Goal: Task Accomplishment & Management: Manage account settings

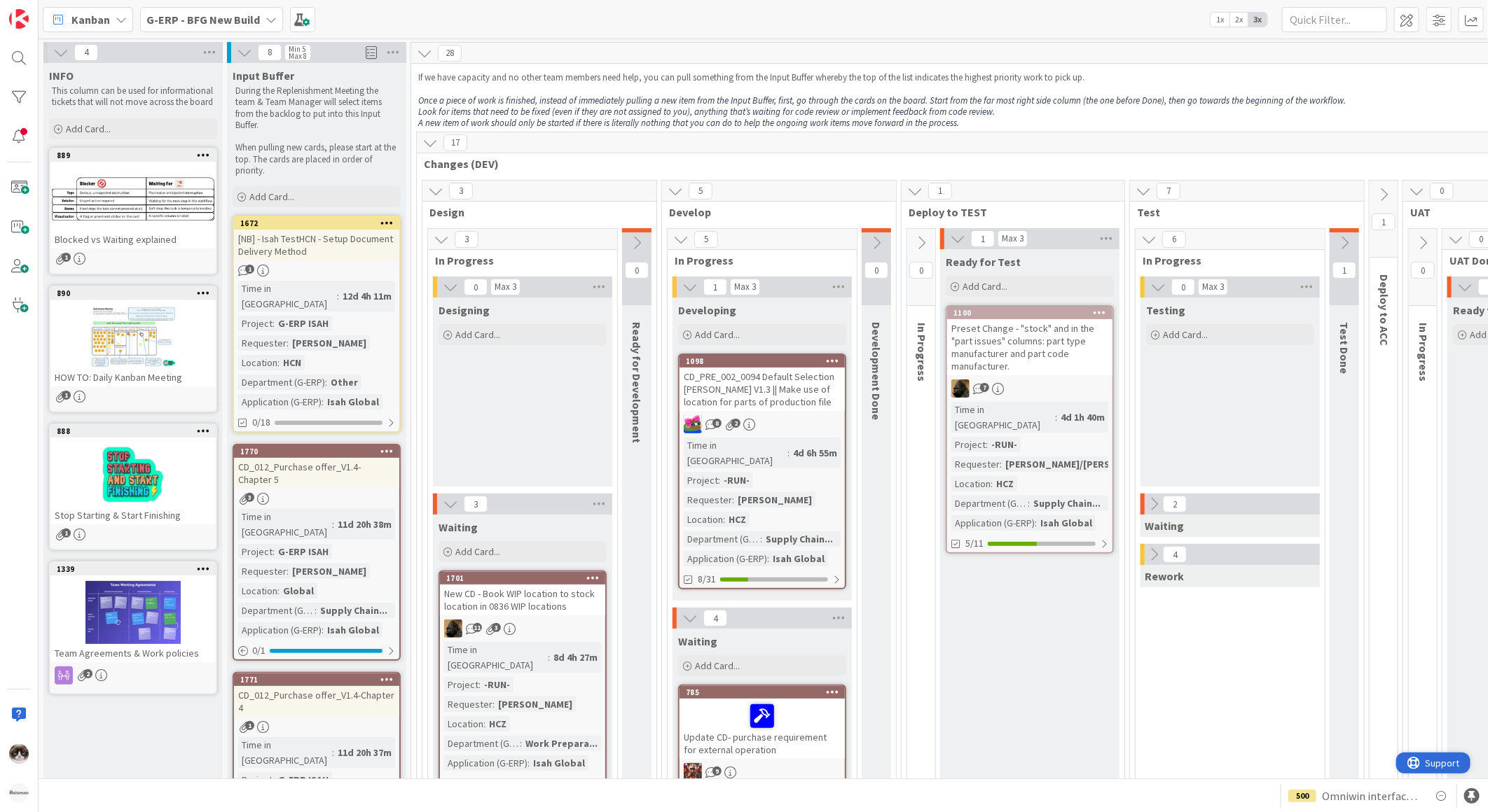
click at [1433, 764] on span "Support" at bounding box center [1442, 763] width 34 height 17
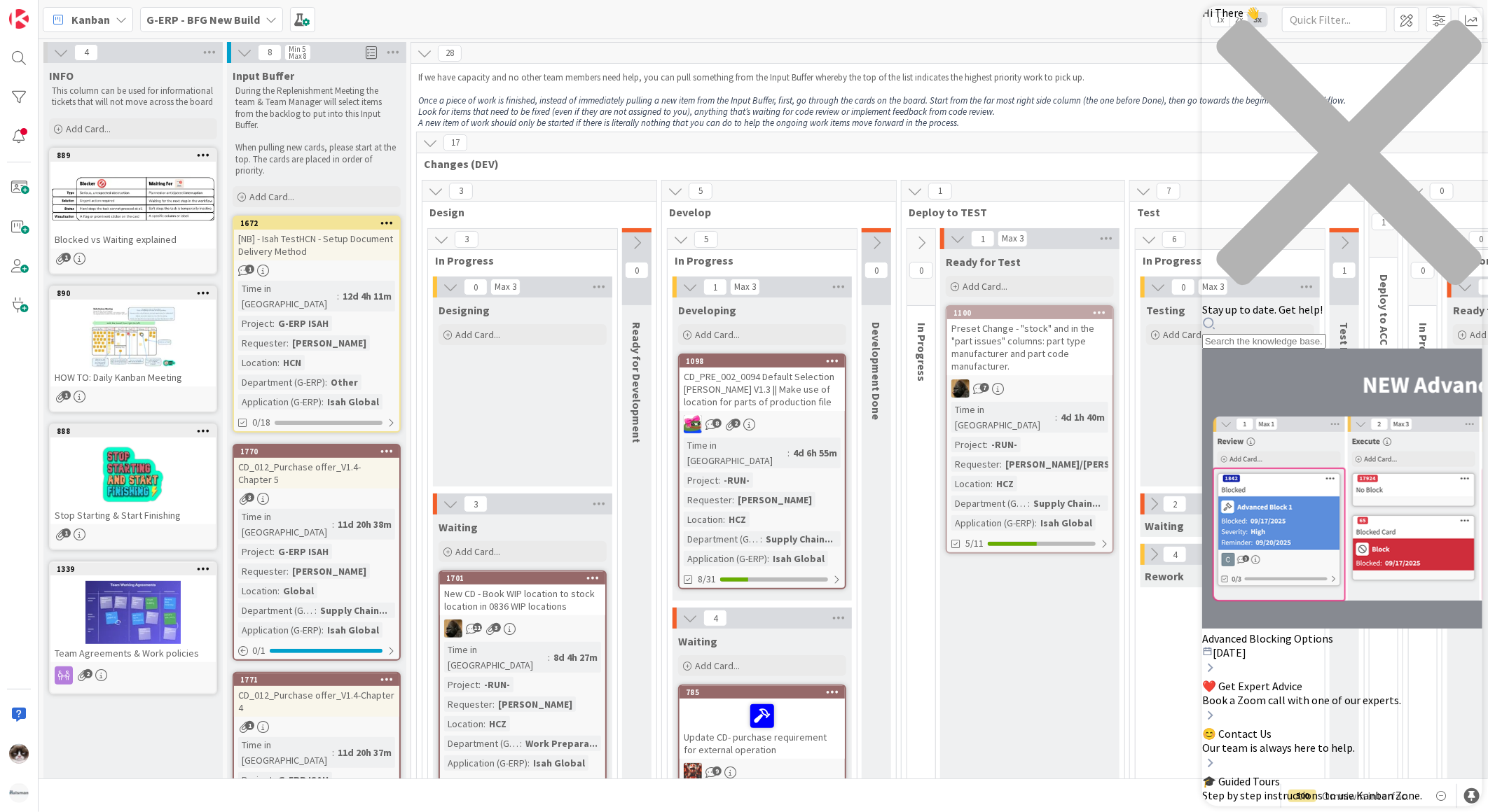
click at [1458, 26] on icon "close resource center" at bounding box center [1348, 152] width 265 height 264
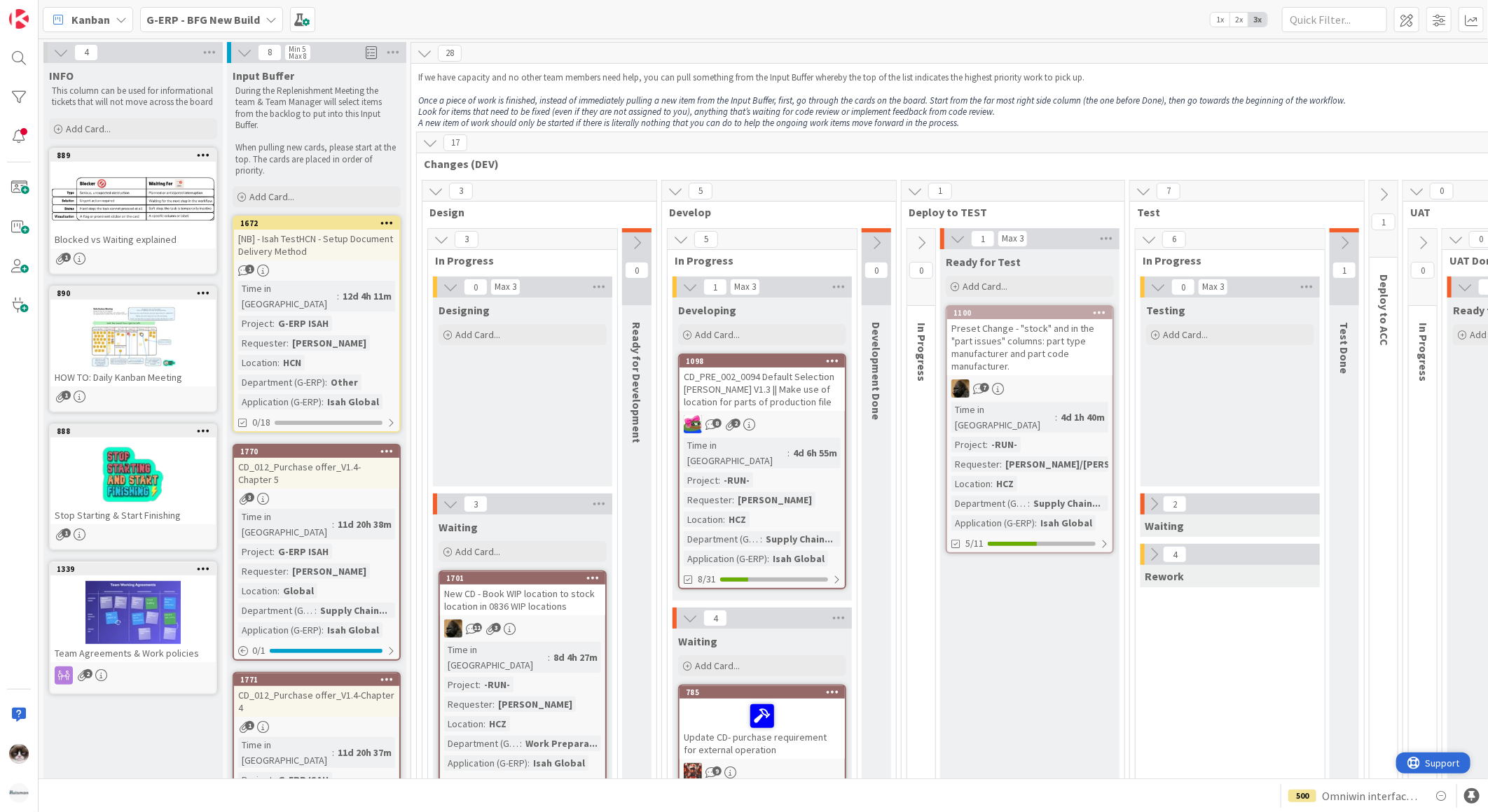
drag, startPoint x: 1457, startPoint y: 762, endPoint x: 2855, endPoint y: 1515, distance: 1587.9
click at [1457, 763] on span "Support" at bounding box center [1442, 763] width 34 height 17
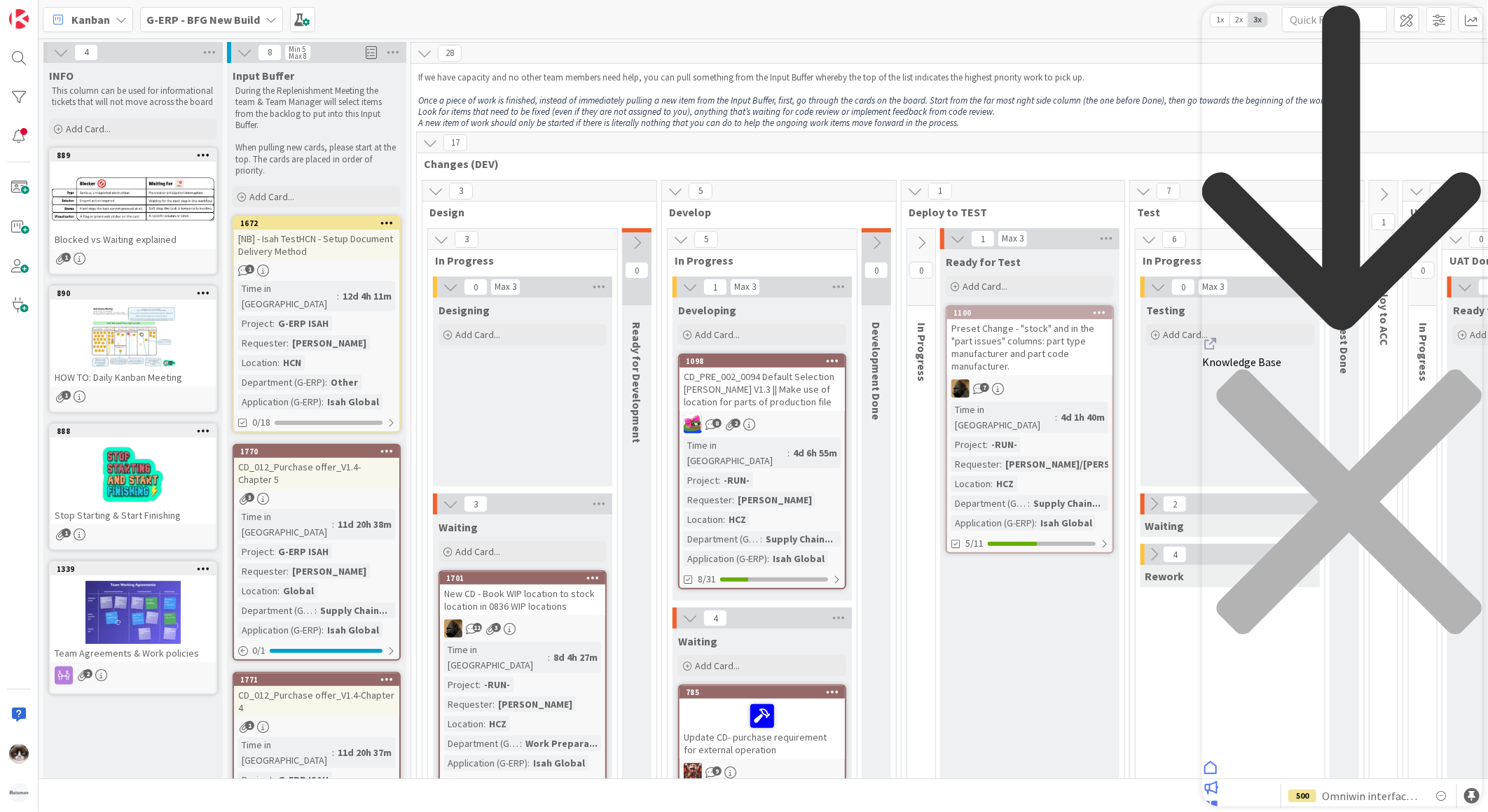
click at [1223, 33] on icon "back to header" at bounding box center [1342, 169] width 280 height 327
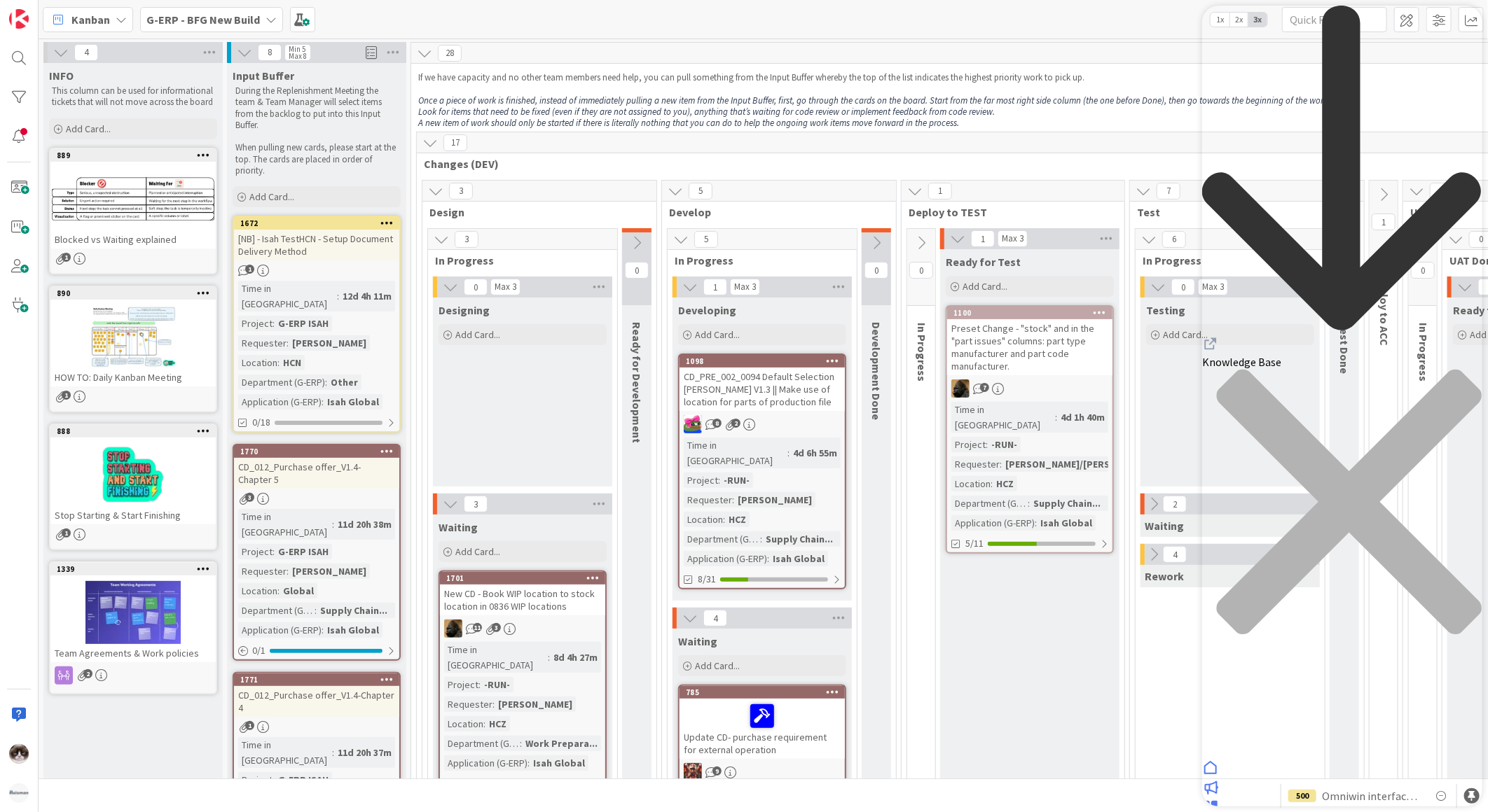
click at [1228, 26] on icon "back to header" at bounding box center [1342, 169] width 280 height 327
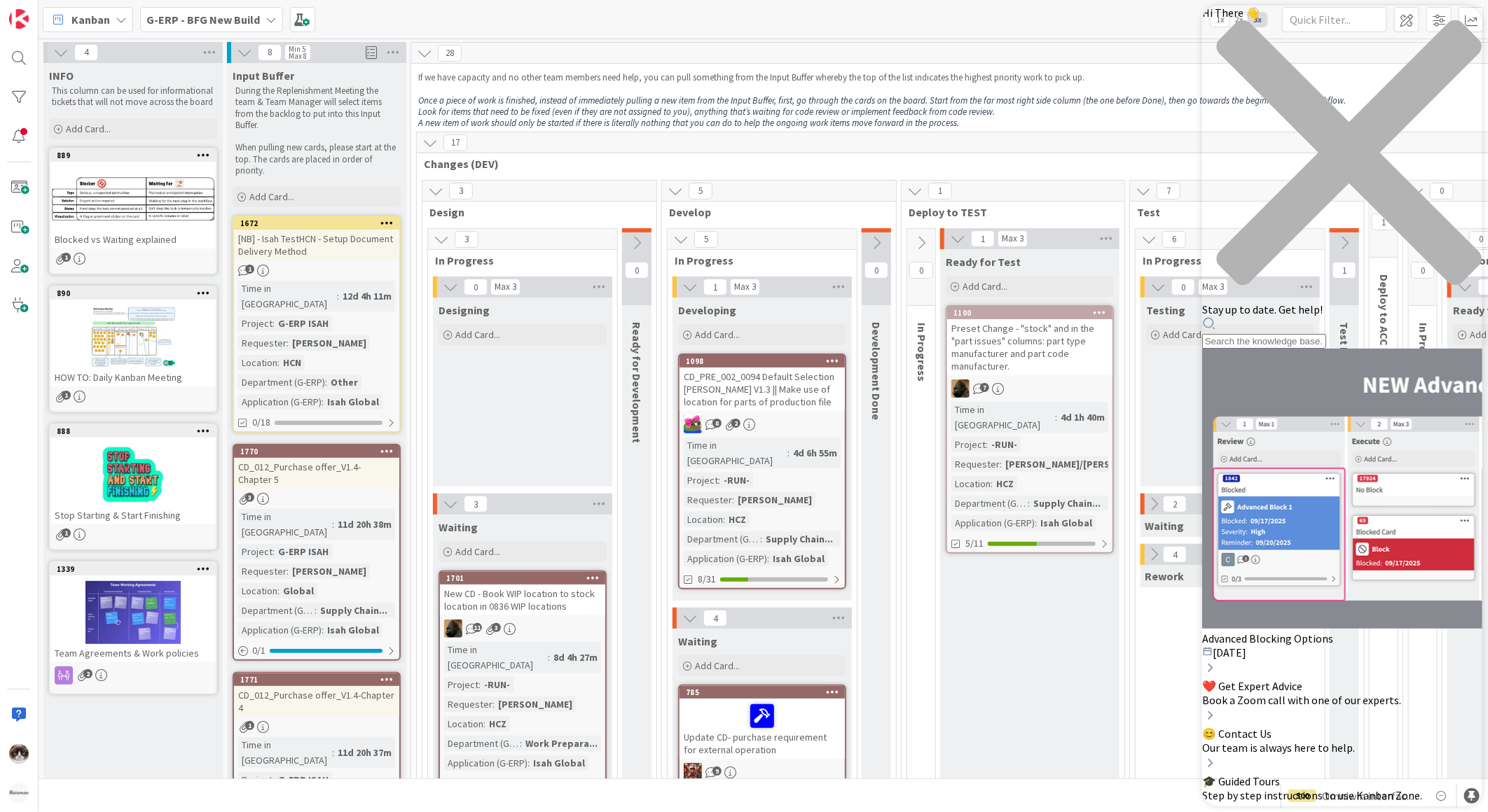
drag, startPoint x: 1451, startPoint y: 26, endPoint x: 2666, endPoint y: 50, distance: 1215.2
click at [1451, 26] on div "close resource center" at bounding box center [1342, 161] width 280 height 283
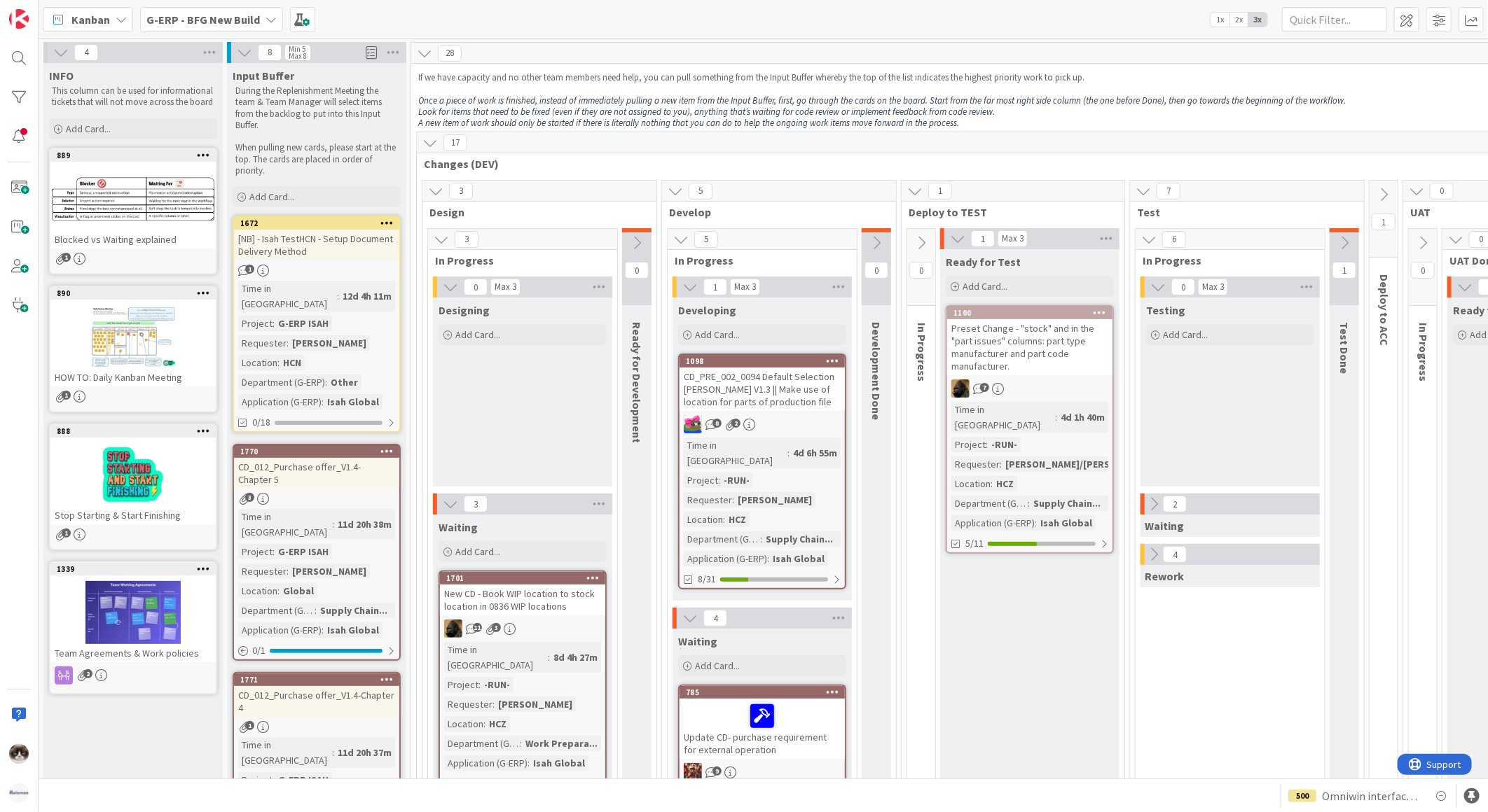
click at [2, 759] on div at bounding box center [19, 406] width 38 height 812
click at [14, 764] on div at bounding box center [19, 754] width 28 height 28
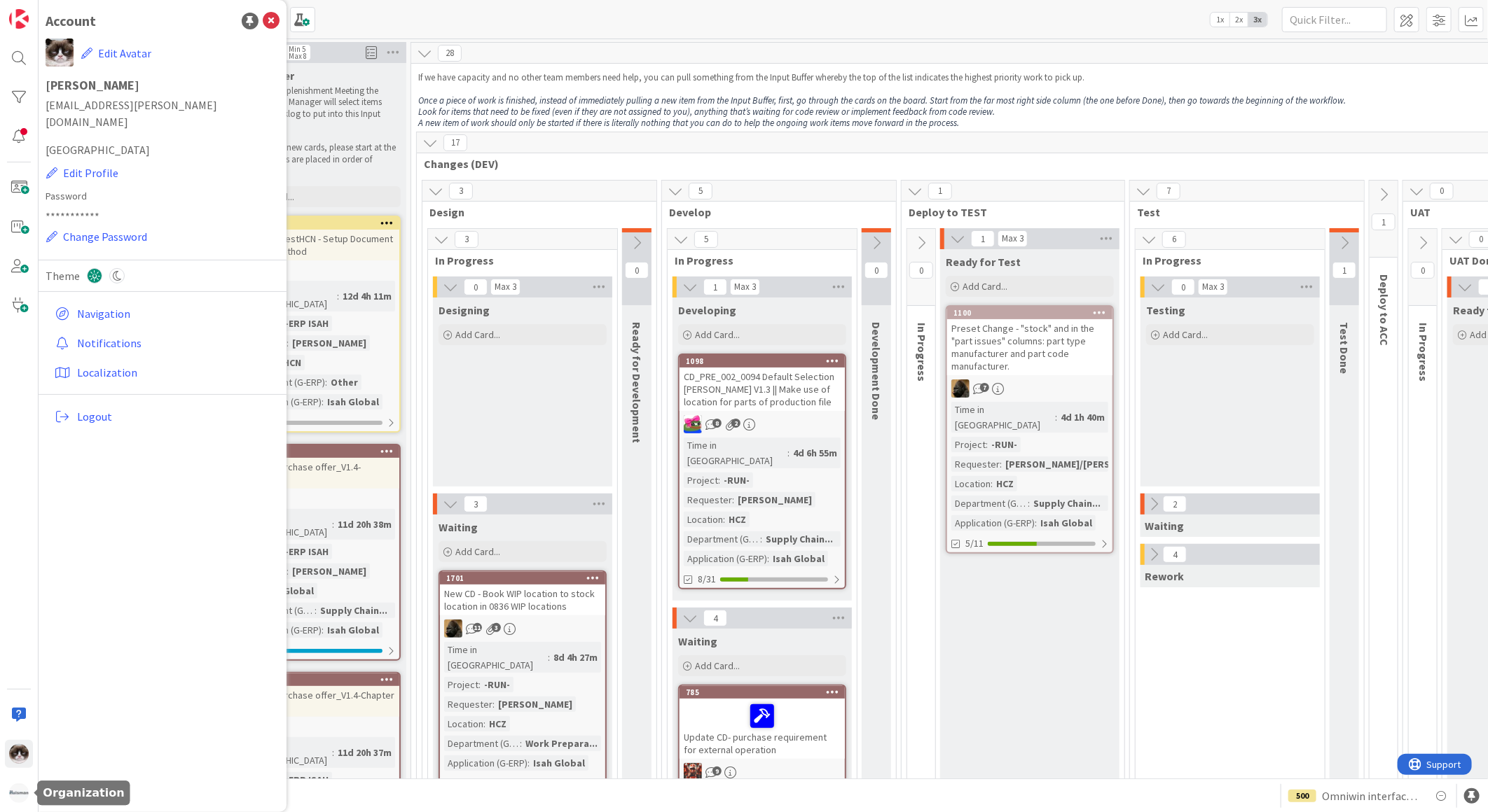
drag, startPoint x: 10, startPoint y: 790, endPoint x: 18, endPoint y: 775, distance: 17.0
click at [10, 790] on img at bounding box center [19, 793] width 20 height 20
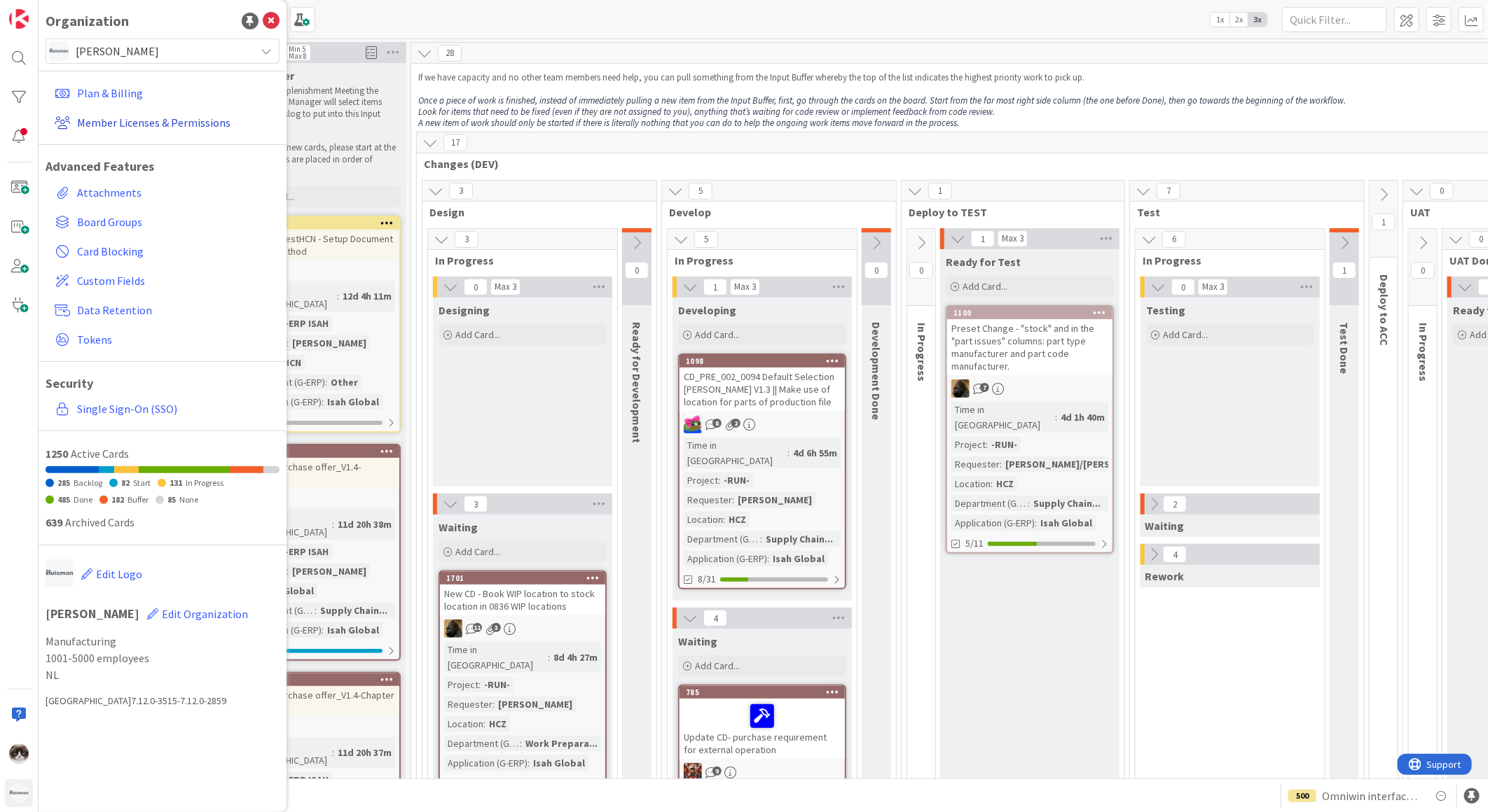
click at [124, 122] on link "Member Licenses & Permissions" at bounding box center [164, 122] width 231 height 26
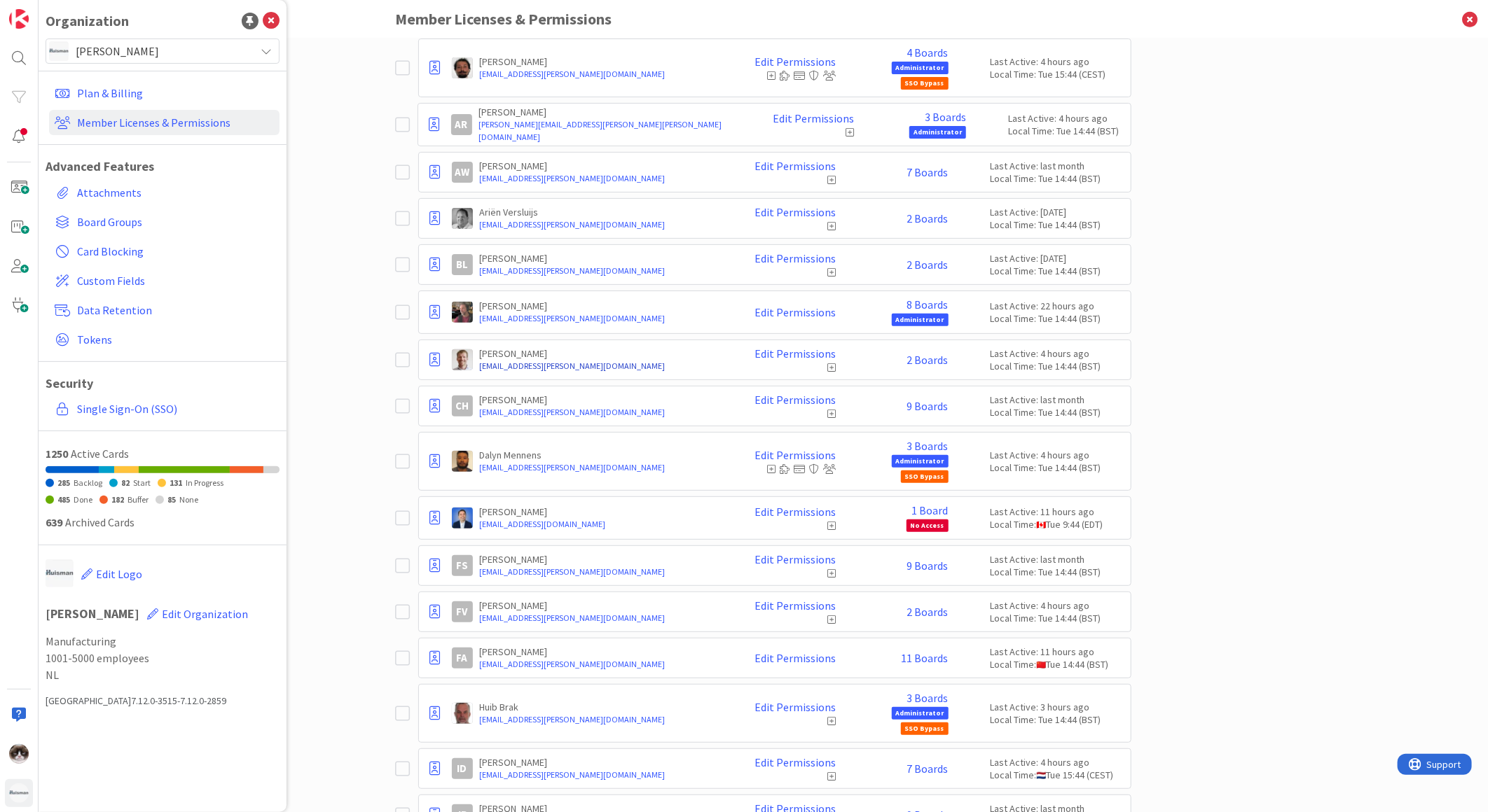
scroll to position [156, 0]
click at [807, 167] on link "Edit Permissions" at bounding box center [796, 167] width 82 height 13
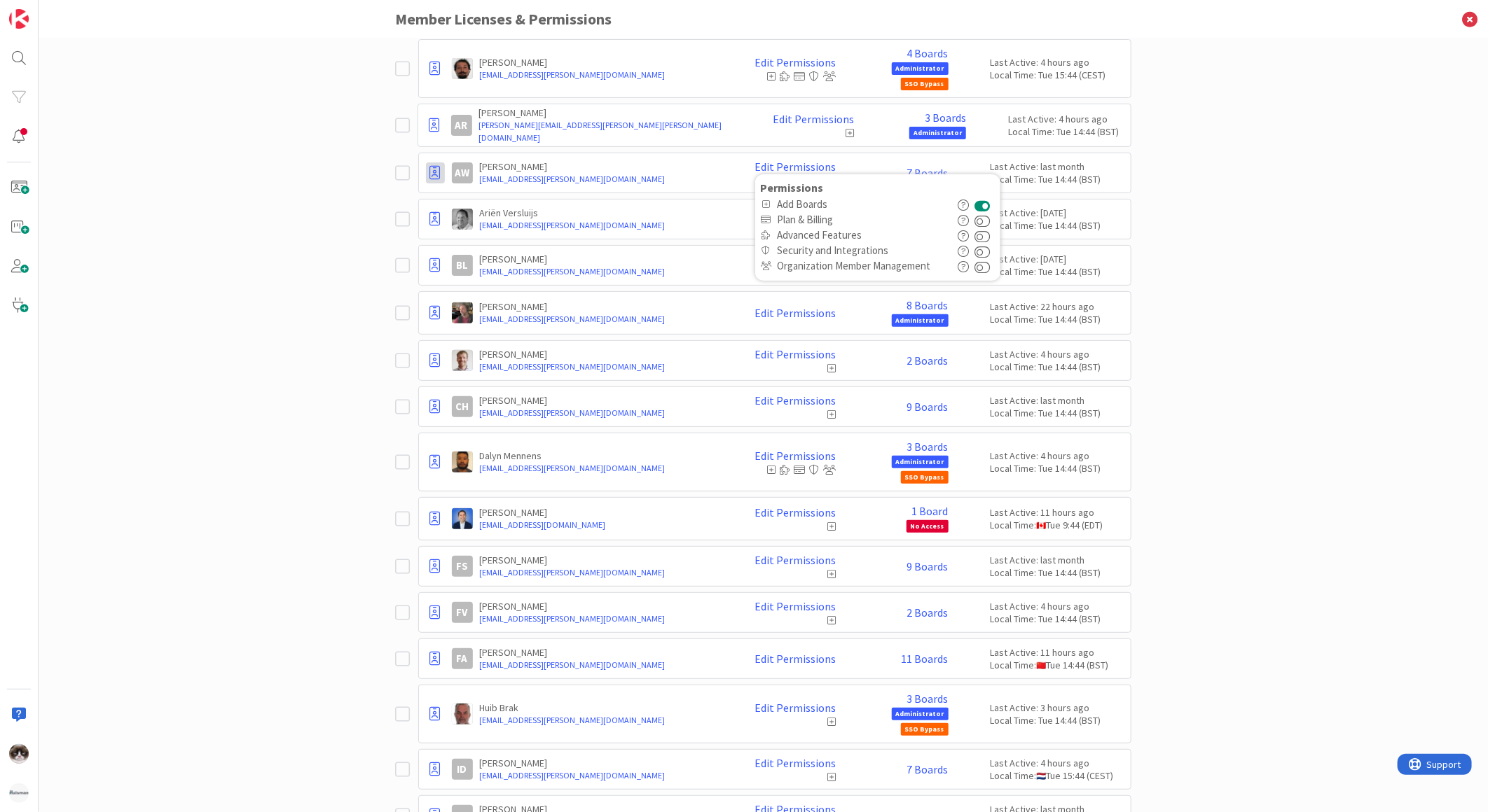
click at [430, 169] on icon at bounding box center [436, 173] width 10 height 14
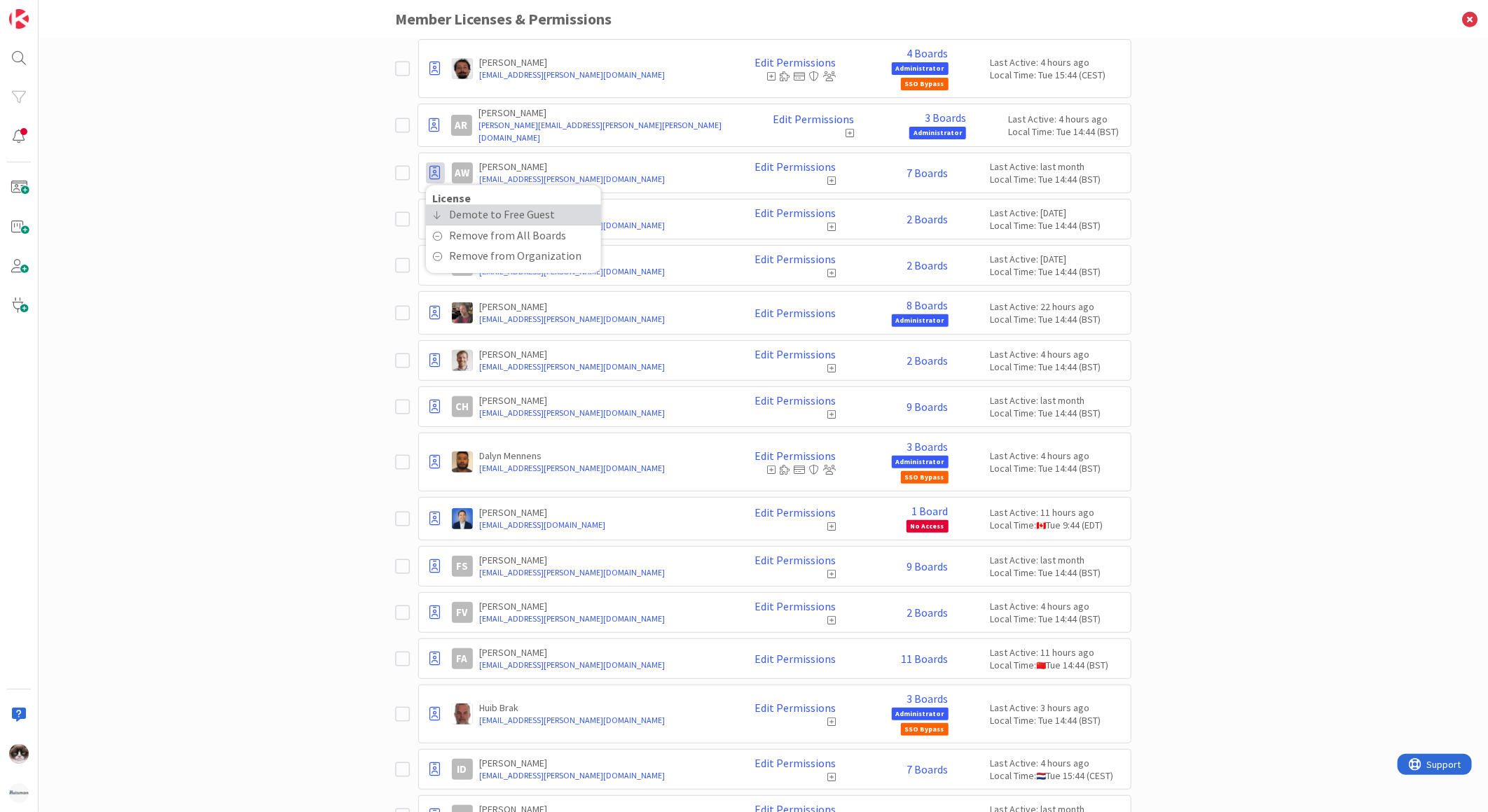
click at [494, 218] on span "Demote to Free Guest" at bounding box center [503, 215] width 105 height 20
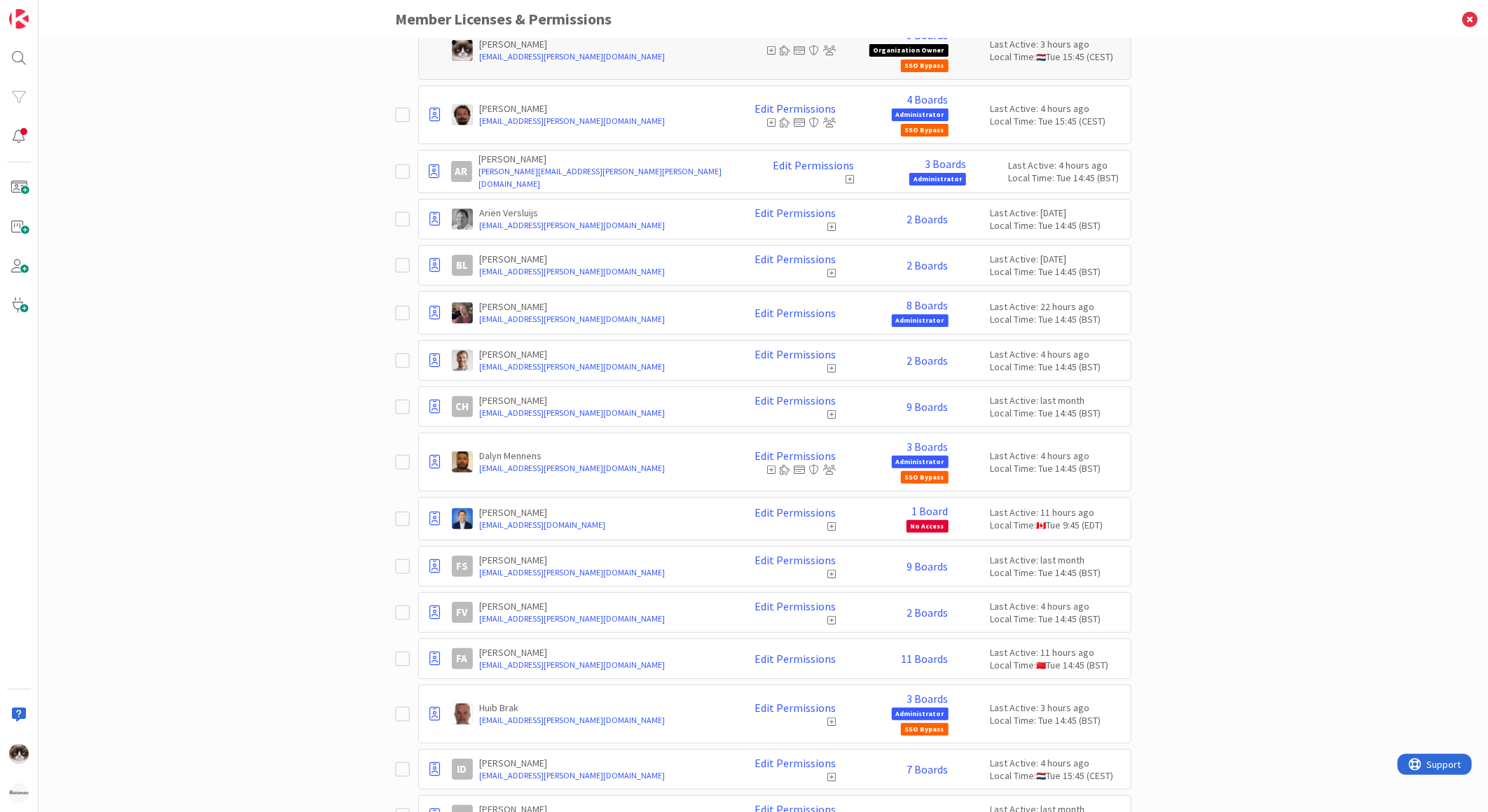
scroll to position [0, 0]
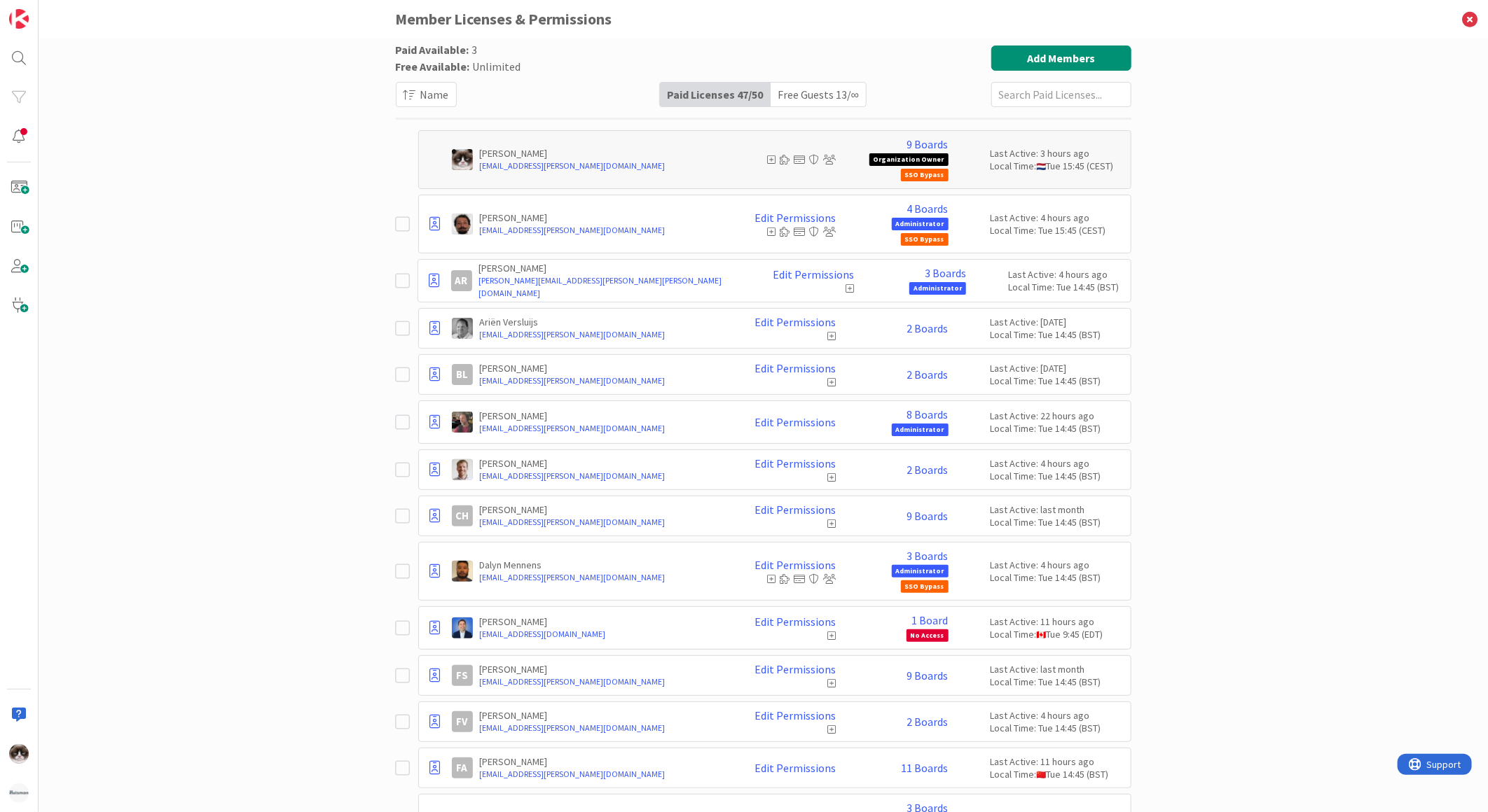
click at [817, 102] on div "Free Guests 13 / ∞" at bounding box center [818, 94] width 95 height 24
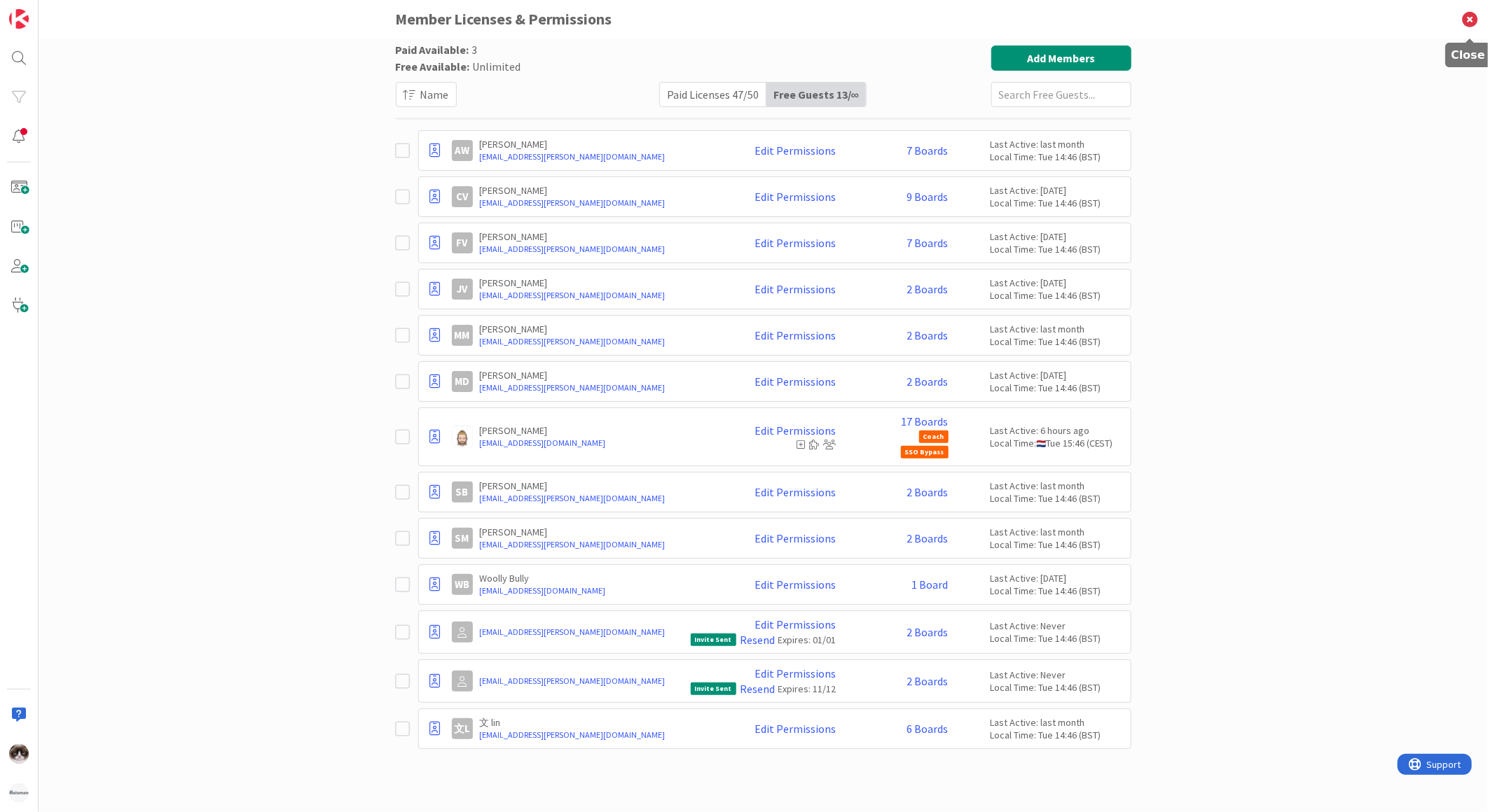
click at [1468, 14] on icon at bounding box center [1470, 19] width 37 height 38
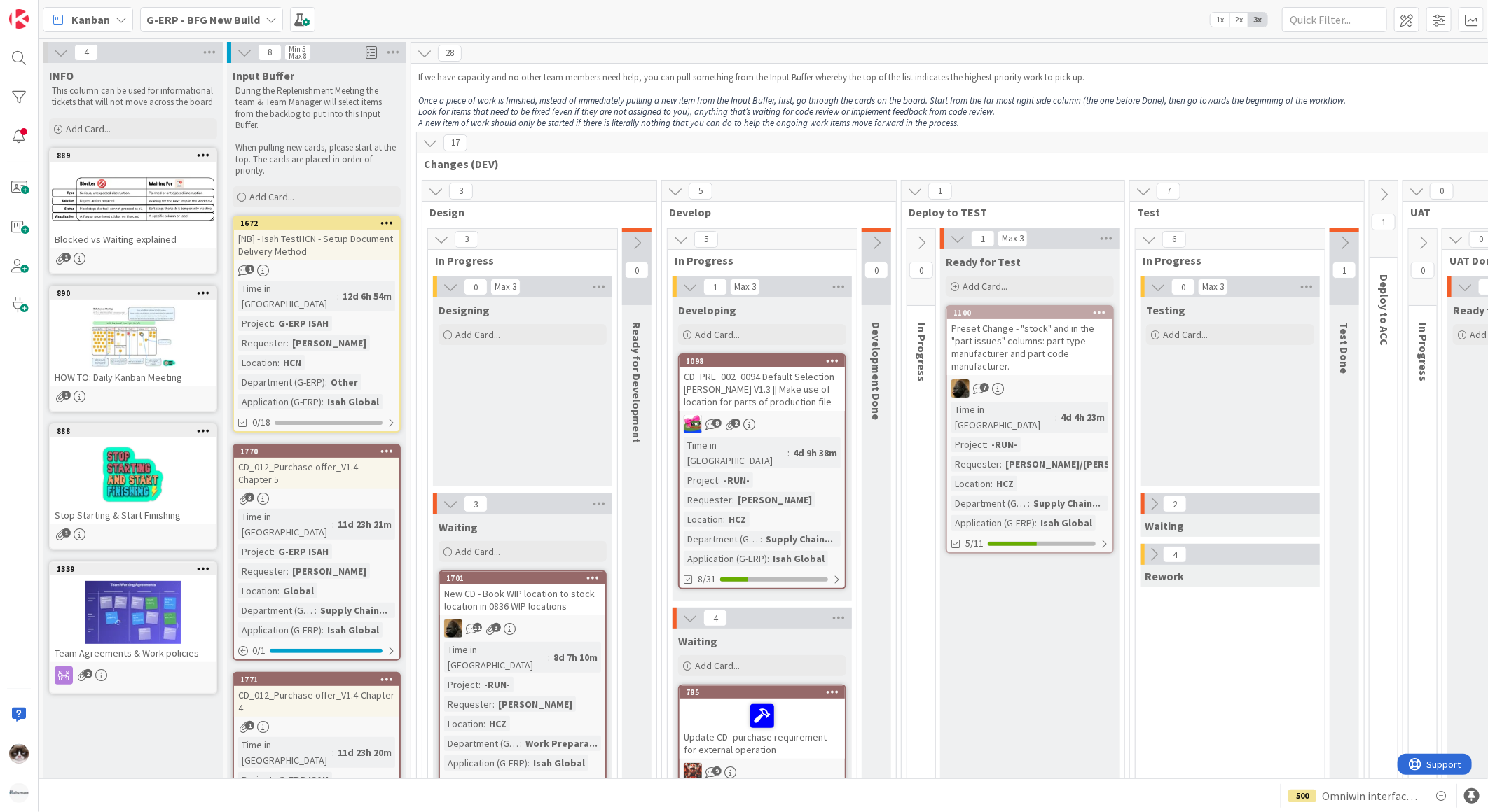
click at [108, 14] on span "Kanban" at bounding box center [90, 20] width 38 height 17
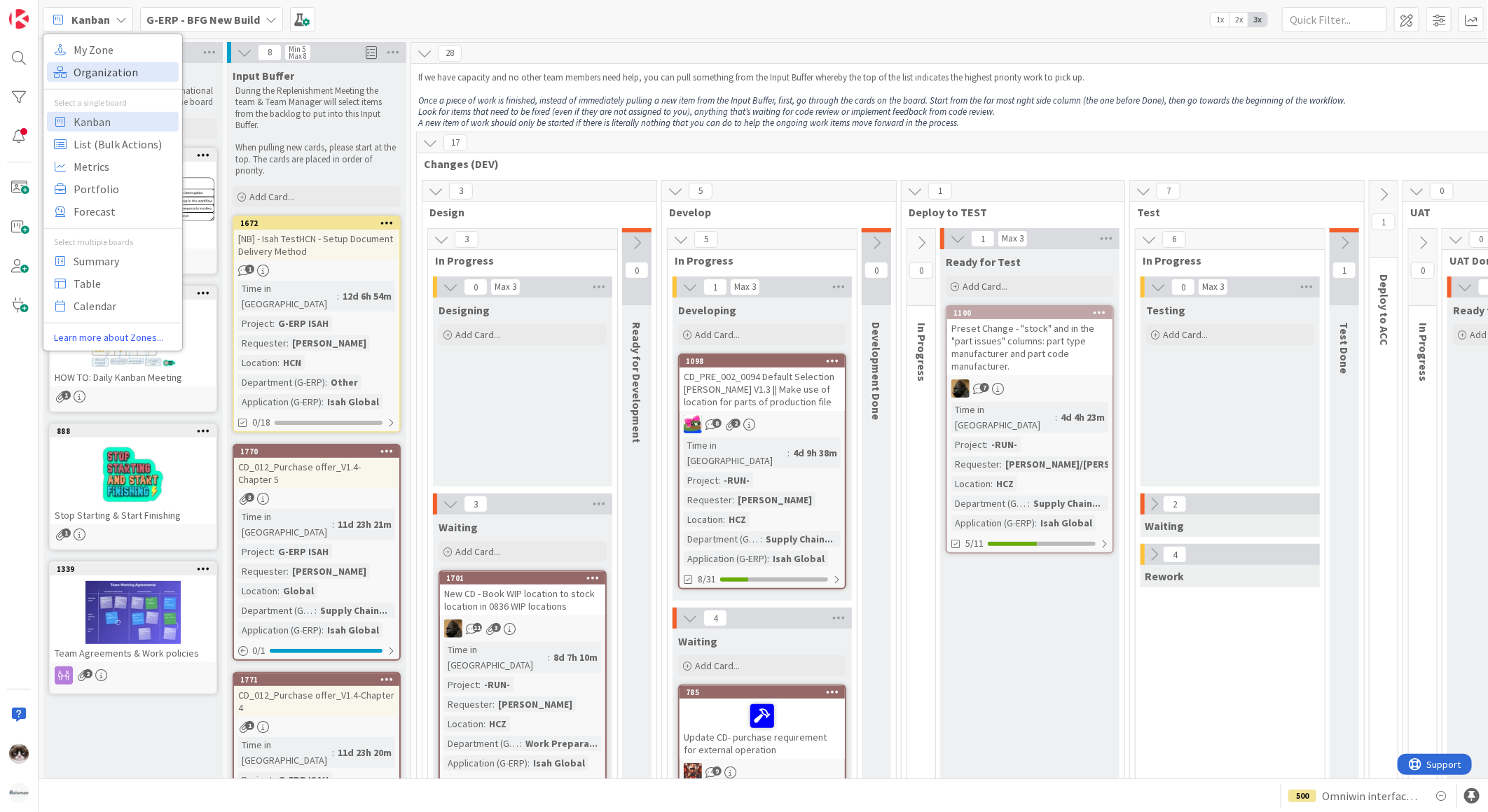
click at [107, 82] on span "Organization" at bounding box center [123, 71] width 101 height 21
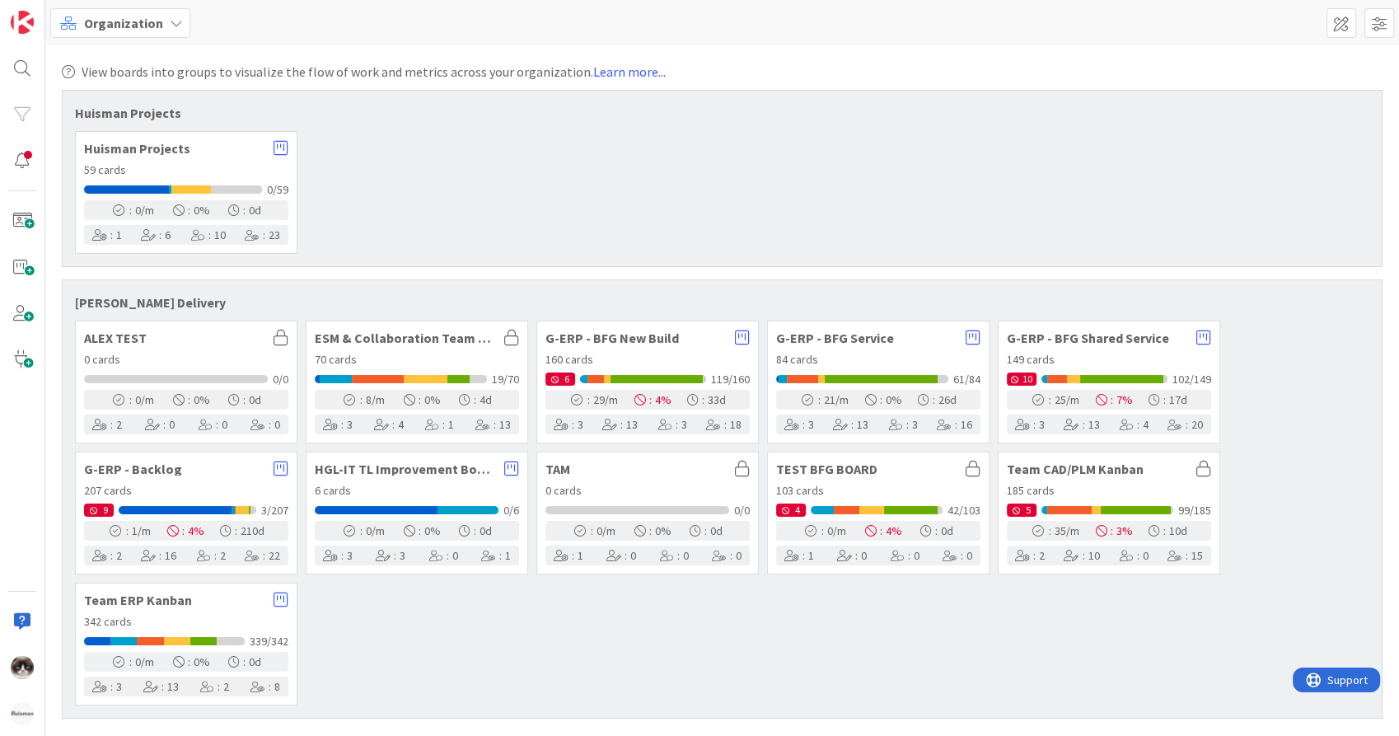
click at [151, 35] on div "Organization" at bounding box center [120, 23] width 140 height 30
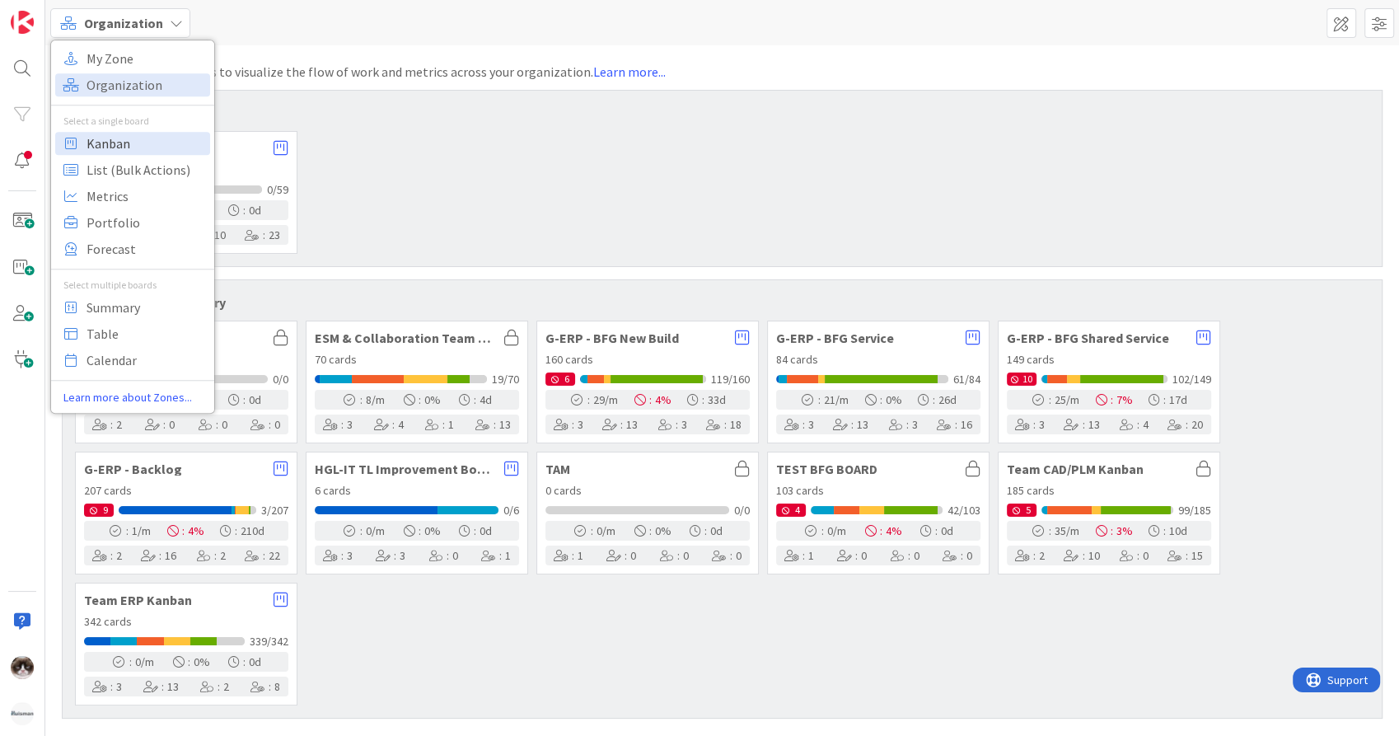
click at [139, 149] on span "Kanban" at bounding box center [145, 143] width 119 height 25
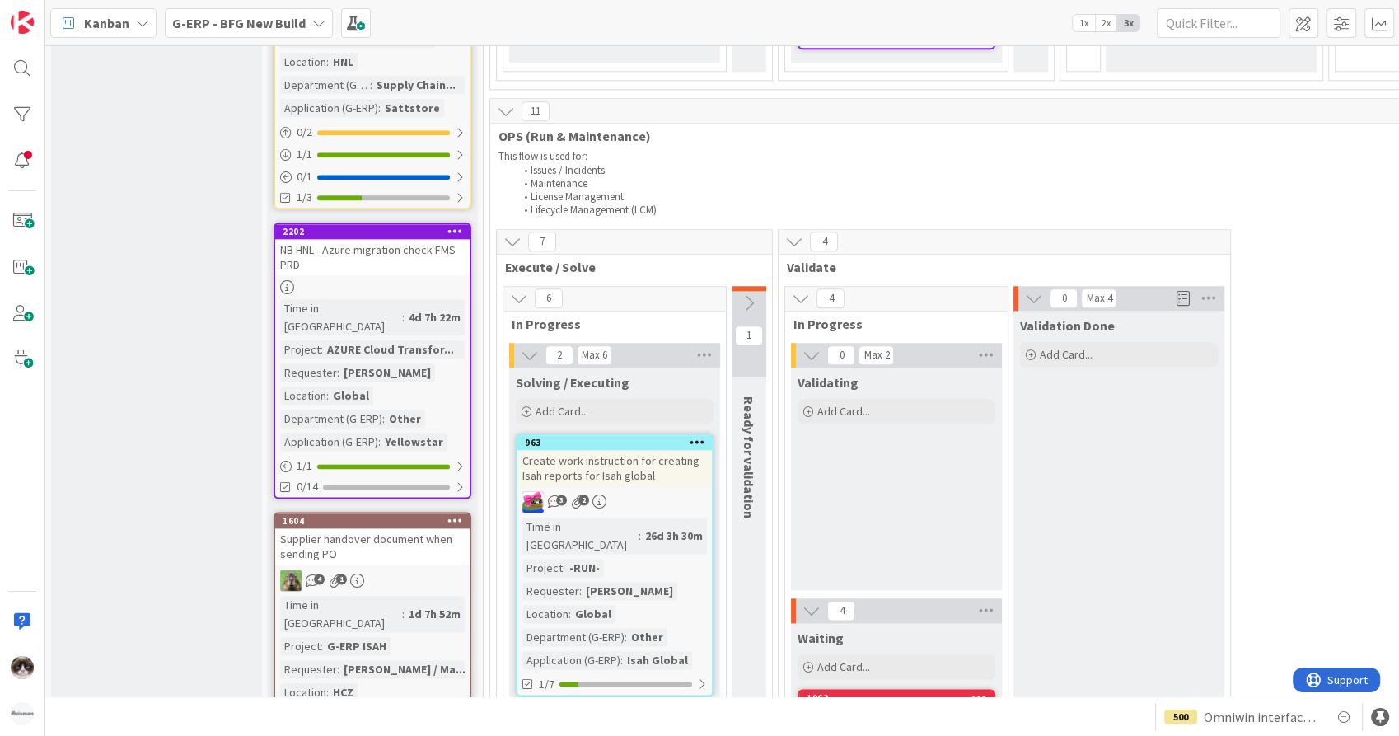
scroll to position [1997, 0]
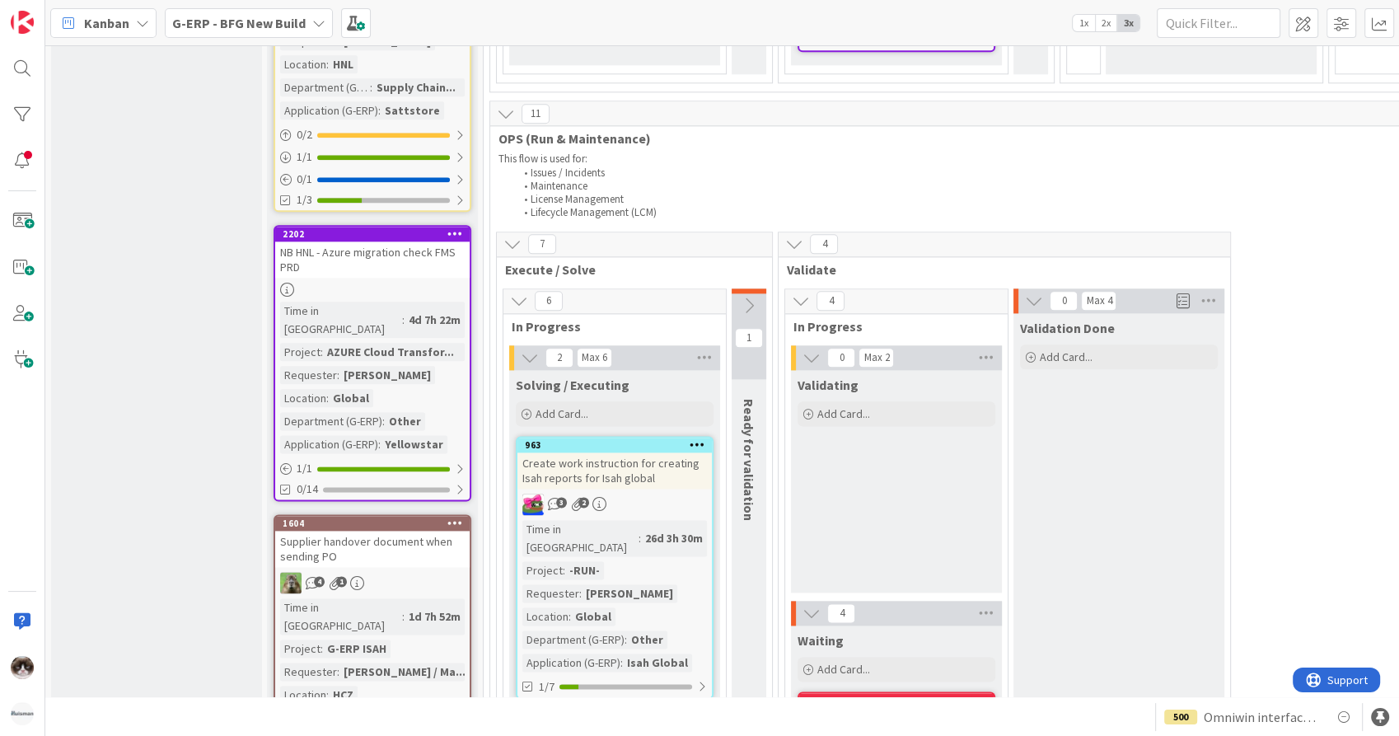
click at [411, 530] on div "Supplier handover document when sending PO" at bounding box center [372, 548] width 194 height 36
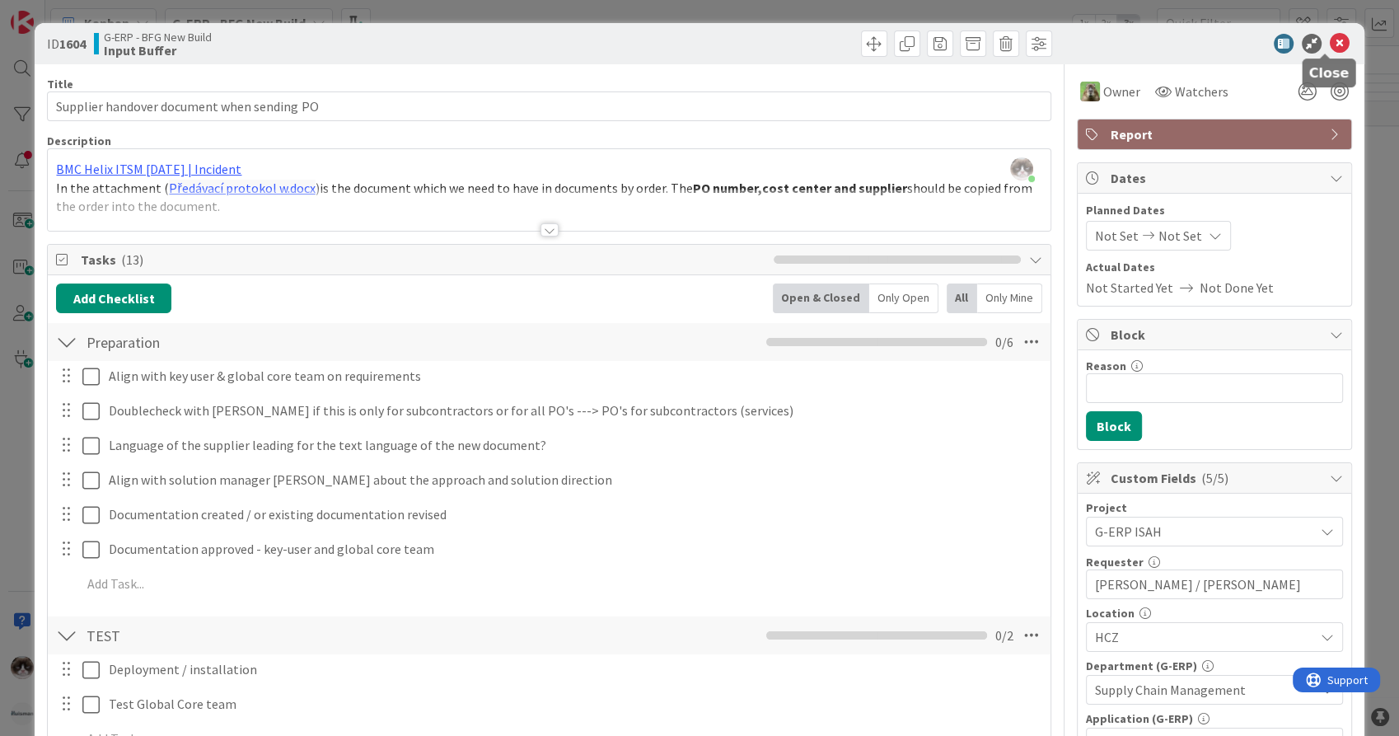
click at [1329, 39] on icon at bounding box center [1339, 44] width 20 height 20
